Goal: Task Accomplishment & Management: Manage account settings

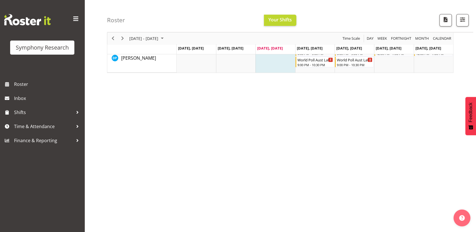
scroll to position [37, 0]
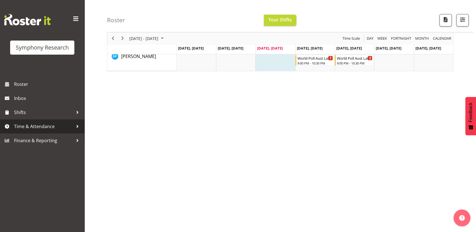
click at [36, 127] on span "Time & Attendance" at bounding box center [43, 126] width 59 height 8
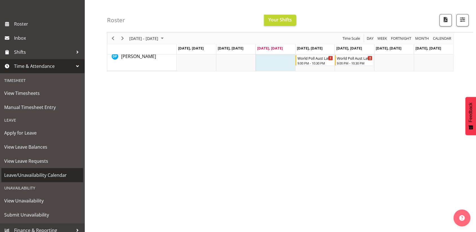
scroll to position [61, 0]
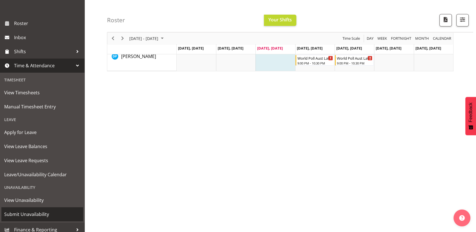
click at [31, 216] on span "Submit Unavailability" at bounding box center [42, 214] width 76 height 8
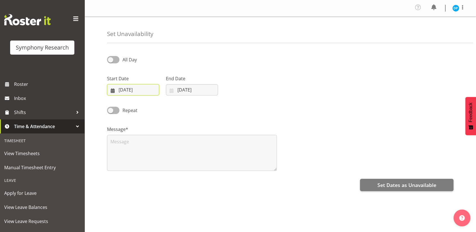
click at [135, 91] on input "[DATE]" at bounding box center [133, 89] width 52 height 11
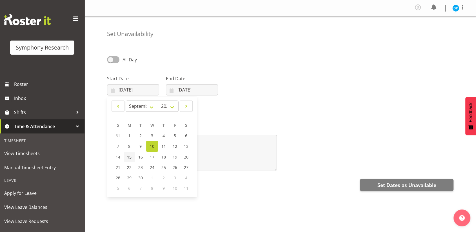
click at [128, 158] on span "15" at bounding box center [129, 156] width 5 height 5
type input "[DATE]"
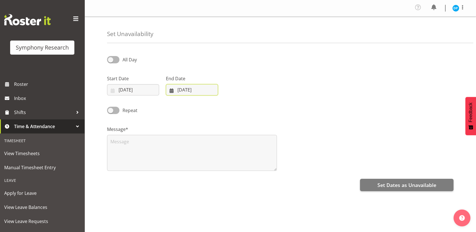
click at [187, 93] on input "10/09/2025" at bounding box center [192, 89] width 52 height 11
click at [223, 156] on span "18" at bounding box center [222, 156] width 5 height 5
type input "18/09/2025"
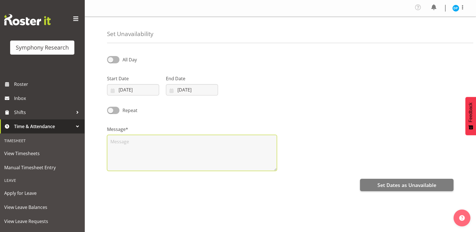
click at [116, 145] on textarea at bounding box center [192, 153] width 170 height 36
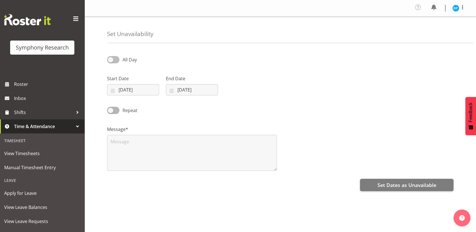
click at [114, 61] on span at bounding box center [113, 59] width 12 height 7
click at [111, 61] on input "All Day" at bounding box center [109, 60] width 4 height 4
checkbox input "true"
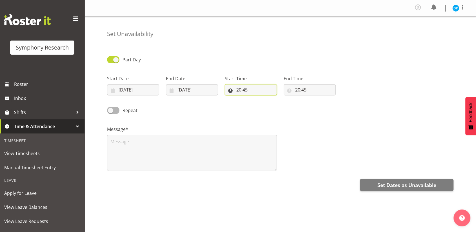
click at [238, 89] on input "20:45" at bounding box center [251, 89] width 52 height 11
click at [265, 104] on select "00 01 02 03 04 05 06 07 08 09 10 11 12 13 14 15 16 17 18 19 20 21 22 23" at bounding box center [263, 104] width 13 height 11
select select "9"
click at [257, 99] on select "00 01 02 03 04 05 06 07 08 09 10 11 12 13 14 15 16 17 18 19 20 21 22 23" at bounding box center [263, 104] width 13 height 11
type input "09:45"
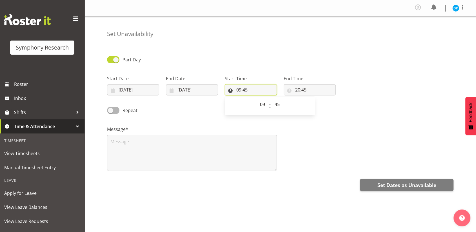
click at [245, 91] on input "09:45" at bounding box center [251, 89] width 52 height 11
click at [278, 104] on select "00 01 02 03 04 05 06 07 08 09 10 11 12 13 14 15 16 17 18 19 20 21 22 23 24 25 2…" at bounding box center [277, 104] width 13 height 11
select select "0"
click at [271, 99] on select "00 01 02 03 04 05 06 07 08 09 10 11 12 13 14 15 16 17 18 19 20 21 22 23 24 25 2…" at bounding box center [277, 104] width 13 height 11
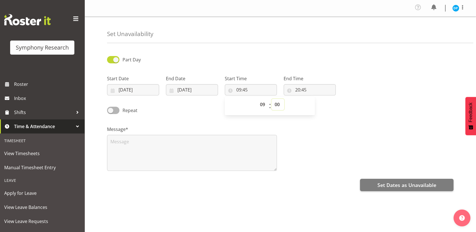
type input "09:00"
click at [299, 88] on input "20:45" at bounding box center [309, 89] width 52 height 11
click at [320, 102] on select "00 01 02 03 04 05 06 07 08 09 10 11 12 13 14 15 16 17 18 19 20 21 22 23" at bounding box center [321, 104] width 13 height 11
select select "16"
click at [315, 99] on select "00 01 02 03 04 05 06 07 08 09 10 11 12 13 14 15 16 17 18 19 20 21 22 23" at bounding box center [321, 104] width 13 height 11
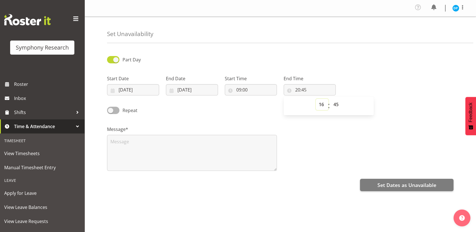
type input "16:45"
click at [302, 88] on input "16:45" at bounding box center [309, 89] width 52 height 11
click at [303, 88] on input "16:45" at bounding box center [309, 89] width 52 height 11
click at [335, 105] on select "00 01 02 03 04 05 06 07 08 09 10 11 12 13 14 15 16 17 18 19 20 21 22 23 24 25 2…" at bounding box center [336, 104] width 13 height 11
select select "30"
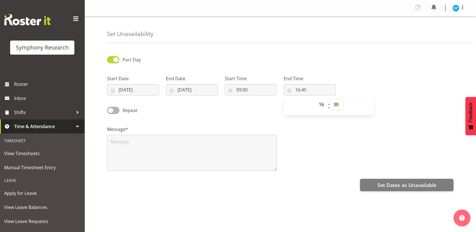
click at [330, 99] on select "00 01 02 03 04 05 06 07 08 09 10 11 12 13 14 15 16 17 18 19 20 21 22 23 24 25 2…" at bounding box center [336, 104] width 13 height 11
type input "16:30"
click at [106, 146] on div "Message*" at bounding box center [192, 146] width 176 height 56
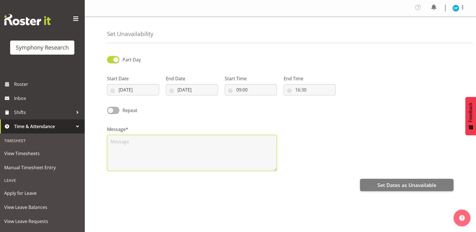
click at [122, 141] on textarea at bounding box center [192, 153] width 170 height 36
type textarea "unavaiable"
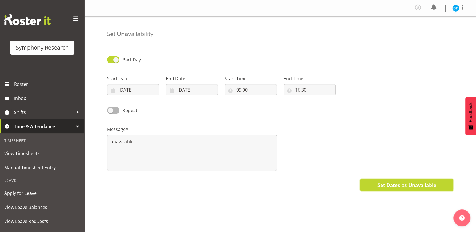
click at [397, 187] on span "Set Dates as Unavailable" at bounding box center [406, 184] width 59 height 7
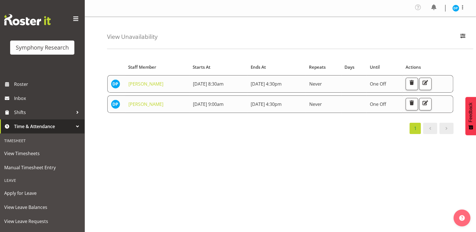
click at [244, 122] on div "Starts At Staff Member Starts At Ends At Repeats Days Until Actions Divyadeep P…" at bounding box center [280, 96] width 346 height 75
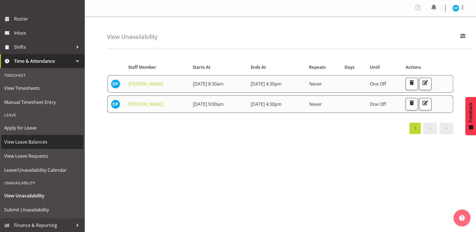
scroll to position [65, 0]
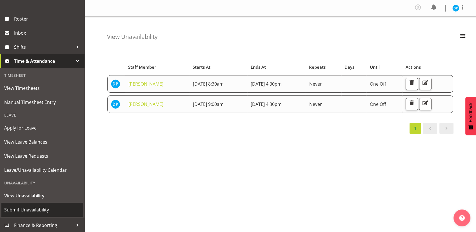
click at [25, 205] on span "Submit Unavailability" at bounding box center [42, 209] width 76 height 8
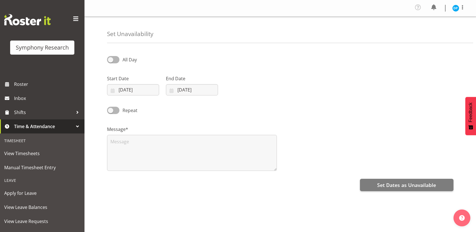
select select "8"
select select "2025"
click at [127, 88] on input "[DATE]" at bounding box center [133, 89] width 52 height 11
click at [175, 157] on span "19" at bounding box center [174, 156] width 5 height 5
type input "19/09/2025"
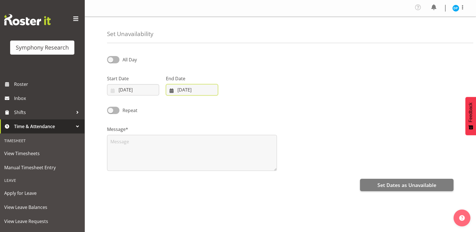
click at [186, 88] on input "[DATE]" at bounding box center [192, 89] width 52 height 11
click at [233, 158] on span "19" at bounding box center [233, 156] width 5 height 5
type input "19/09/2025"
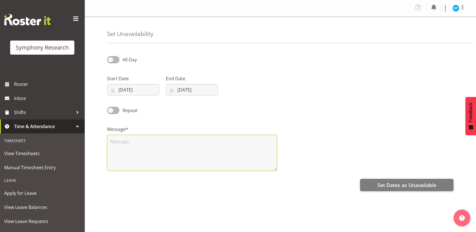
click at [117, 144] on textarea at bounding box center [192, 153] width 170 height 36
type textarea "unavaiable"
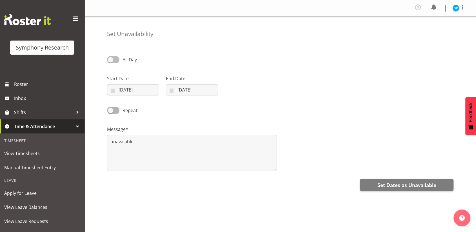
click at [115, 60] on span at bounding box center [113, 59] width 12 height 7
click at [111, 60] on input "All Day" at bounding box center [109, 60] width 4 height 4
click at [115, 60] on span at bounding box center [113, 59] width 12 height 7
click at [111, 60] on input "Part Day" at bounding box center [109, 60] width 4 height 4
checkbox input "false"
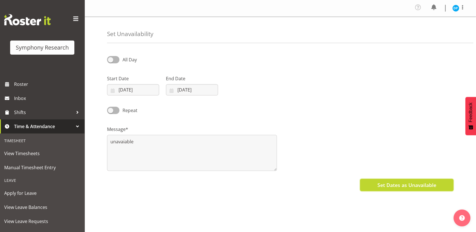
click at [393, 184] on span "Set Dates as Unavailable" at bounding box center [406, 184] width 59 height 7
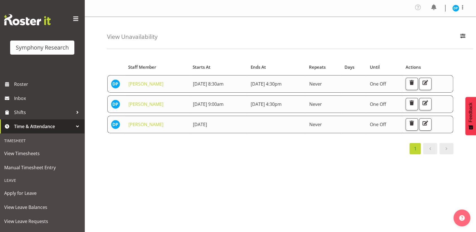
scroll to position [65, 0]
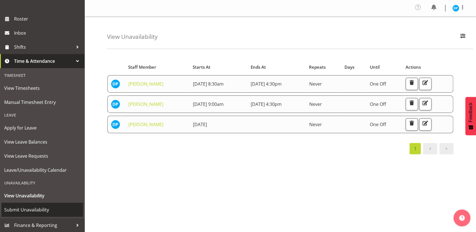
click at [38, 210] on span "Submit Unavailability" at bounding box center [42, 209] width 76 height 8
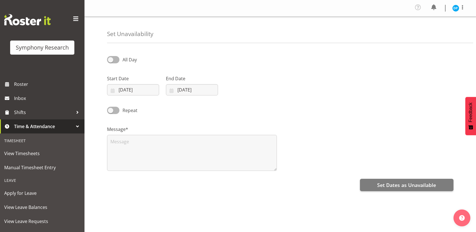
select select "8"
select select "2025"
click at [135, 90] on input "[DATE]" at bounding box center [133, 89] width 52 height 11
click at [186, 160] on link "20" at bounding box center [185, 157] width 11 height 10
type input "[DATE]"
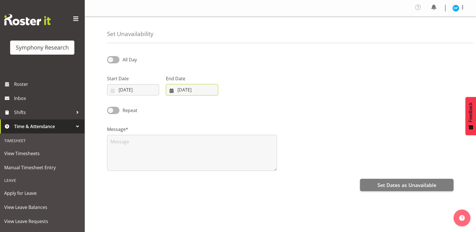
click at [190, 92] on input "10/09/2025" at bounding box center [192, 89] width 52 height 11
click at [244, 156] on span "20" at bounding box center [245, 156] width 5 height 5
type input "20/09/2025"
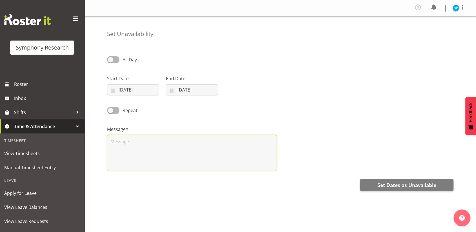
click at [120, 137] on textarea at bounding box center [192, 153] width 170 height 36
type textarea "unavaiable"
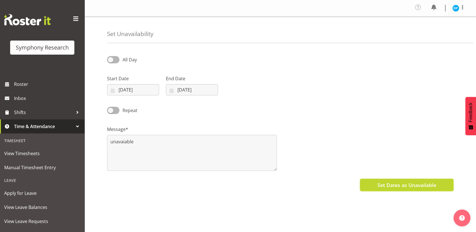
click at [393, 187] on span "Set Dates as Unavailable" at bounding box center [406, 184] width 59 height 7
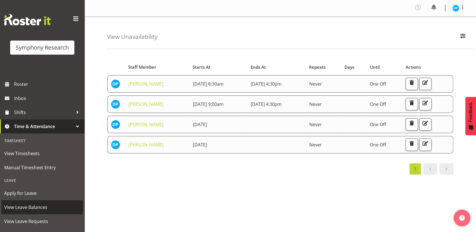
scroll to position [65, 0]
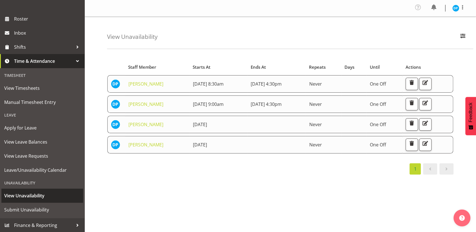
click at [28, 195] on span "View Unavailability" at bounding box center [42, 195] width 76 height 8
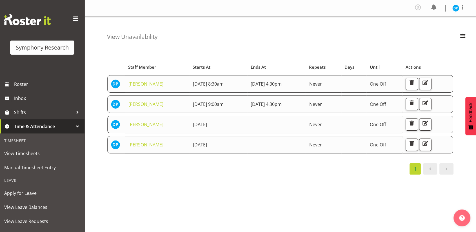
click at [71, 19] on span at bounding box center [75, 18] width 9 height 9
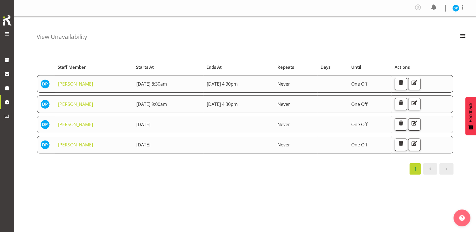
click at [7, 32] on span at bounding box center [7, 33] width 7 height 7
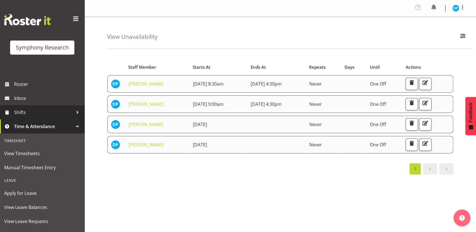
click at [24, 113] on span "Shifts" at bounding box center [43, 112] width 59 height 8
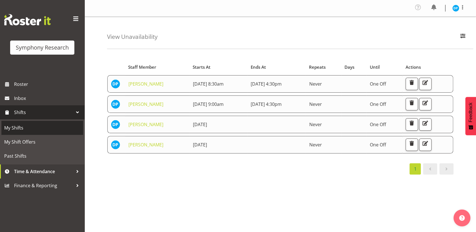
click at [22, 125] on span "My Shifts" at bounding box center [42, 128] width 76 height 8
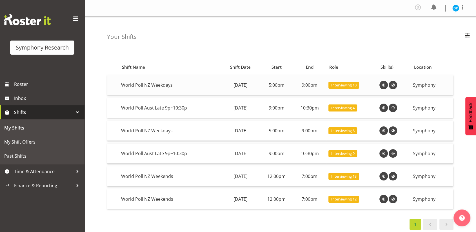
click at [322, 84] on td "9:00pm" at bounding box center [309, 85] width 33 height 20
click at [356, 87] on span "Interviewing 10" at bounding box center [343, 84] width 25 height 5
click at [153, 85] on td "World Poll NZ Weekdays" at bounding box center [170, 85] width 102 height 20
click at [246, 87] on td "[DATE]" at bounding box center [240, 85] width 39 height 20
click at [260, 111] on td "Thursday, 11th Sep" at bounding box center [240, 108] width 39 height 20
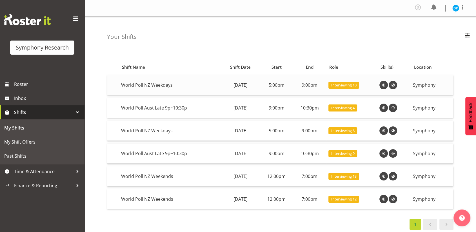
click at [359, 82] on span "Interviewing 10" at bounding box center [343, 85] width 31 height 7
click at [23, 142] on span "My Shift Offers" at bounding box center [42, 142] width 76 height 8
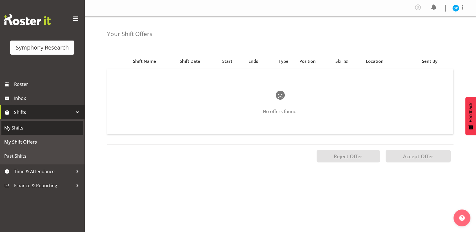
click at [18, 129] on span "My Shifts" at bounding box center [42, 128] width 76 height 8
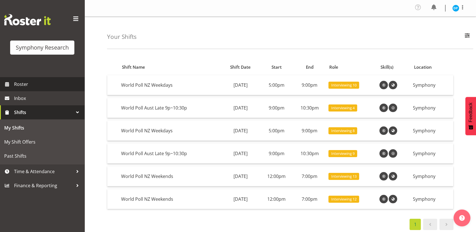
click at [19, 83] on span "Roster" at bounding box center [48, 84] width 68 height 8
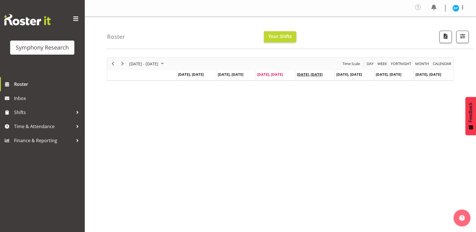
click at [322, 74] on span "[DATE], [DATE]" at bounding box center [310, 74] width 26 height 5
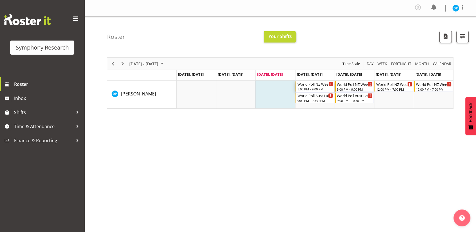
click at [311, 89] on div "5:00 PM - 9:00 PM" at bounding box center [315, 89] width 36 height 5
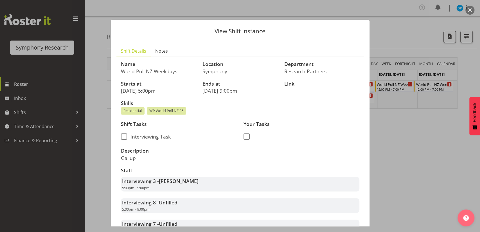
click at [469, 11] on button "button" at bounding box center [470, 10] width 9 height 9
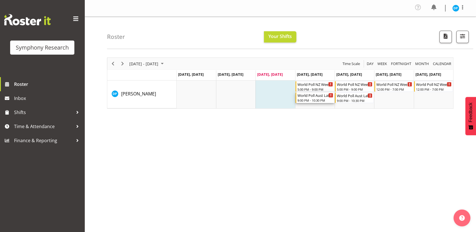
click at [317, 97] on div "World Poll Aust Late 9p~10:30p" at bounding box center [315, 95] width 36 height 6
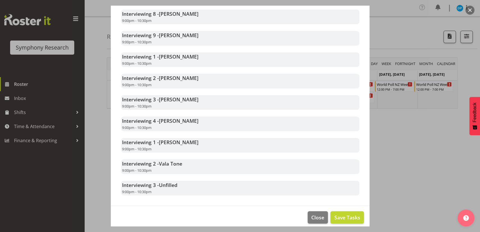
scroll to position [302, 0]
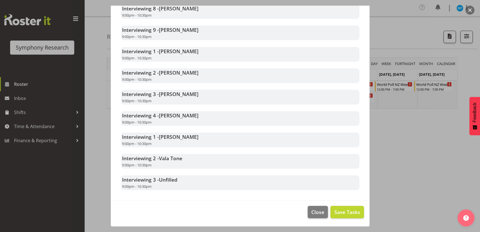
click at [471, 10] on button "button" at bounding box center [470, 10] width 9 height 9
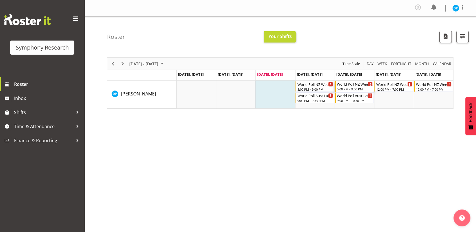
click at [342, 88] on div "5:00 PM - 9:00 PM" at bounding box center [355, 89] width 36 height 5
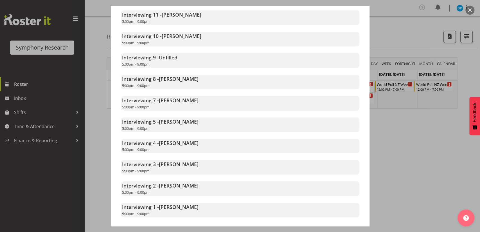
scroll to position [429, 0]
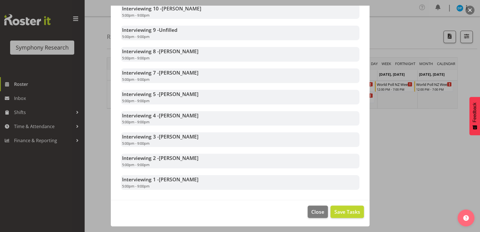
click at [472, 9] on button "button" at bounding box center [470, 10] width 9 height 9
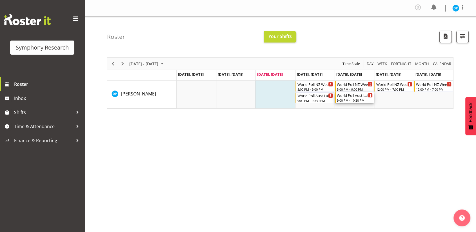
click at [360, 99] on div "9:00 PM - 10:30 PM" at bounding box center [355, 100] width 36 height 5
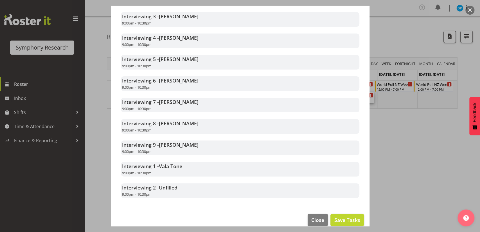
scroll to position [196, 0]
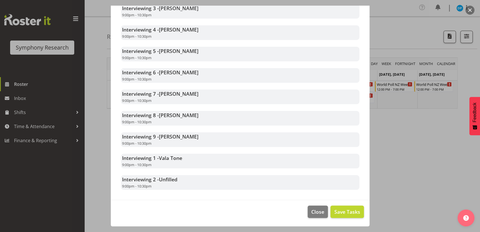
click at [473, 9] on button "button" at bounding box center [470, 10] width 9 height 9
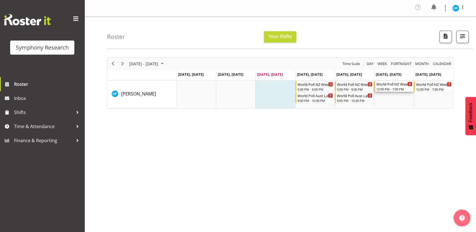
click at [385, 85] on div "World Poll NZ Weekends" at bounding box center [394, 84] width 36 height 6
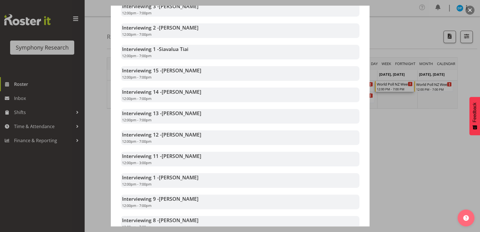
scroll to position [158, 0]
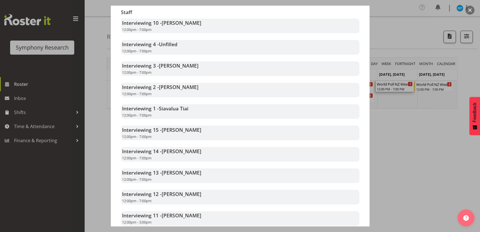
click at [470, 12] on button "button" at bounding box center [470, 10] width 9 height 9
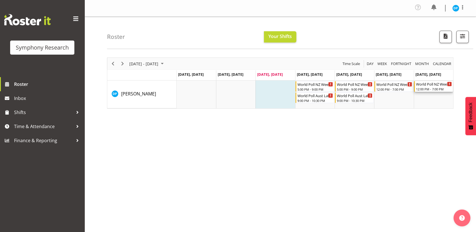
click at [431, 86] on div "World Poll NZ Weekends" at bounding box center [434, 84] width 36 height 6
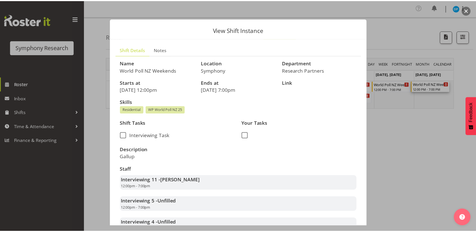
scroll to position [0, 0]
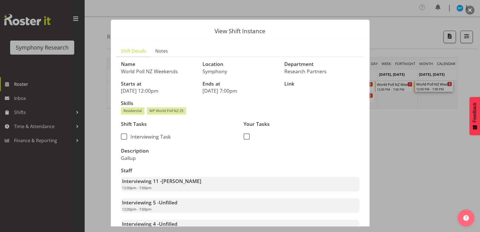
click at [470, 9] on button "button" at bounding box center [470, 10] width 9 height 9
